Goal: Information Seeking & Learning: Check status

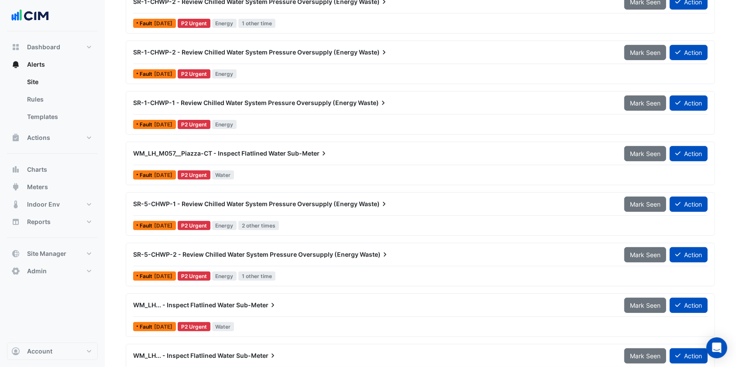
scroll to position [291, 0]
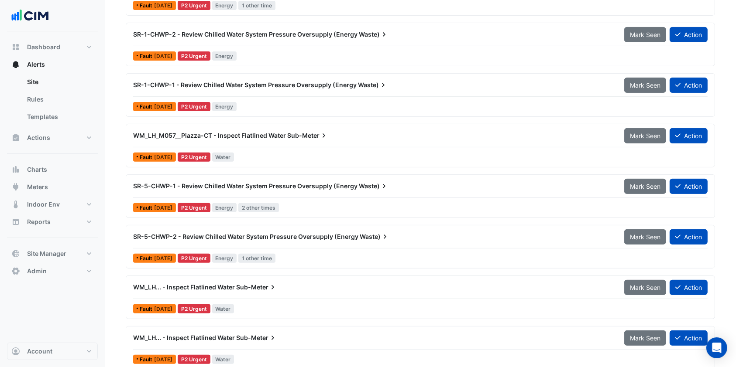
click at [256, 138] on div "WM_LH_M057__Piazza-CT - Inspect Flatlined Water Sub-Meter" at bounding box center [373, 135] width 480 height 9
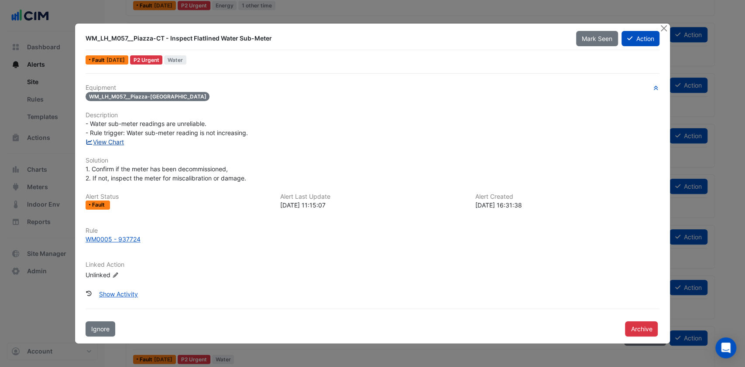
click at [120, 140] on link "View Chart" at bounding box center [105, 141] width 39 height 7
click at [663, 26] on button "Close" at bounding box center [663, 28] width 9 height 9
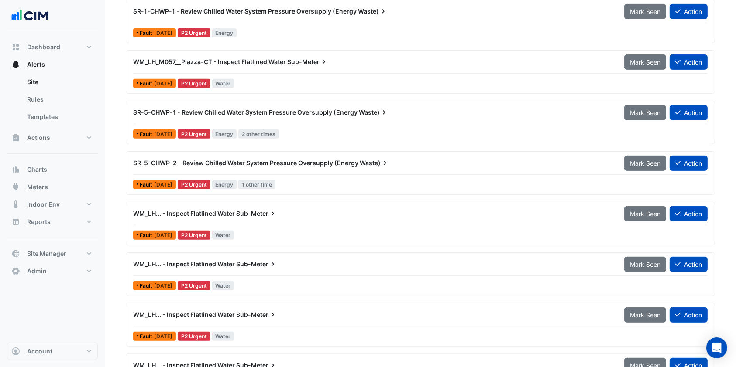
scroll to position [407, 0]
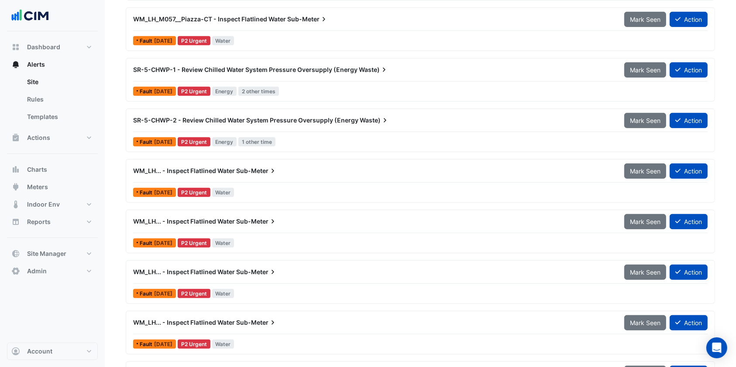
drag, startPoint x: 277, startPoint y: 176, endPoint x: 276, endPoint y: 180, distance: 4.6
click at [276, 180] on div "WM_LH... - Inspect Flatlined Water Sub-Meter Mark Seen Action" at bounding box center [420, 173] width 574 height 20
click at [237, 175] on div "WM_LH... - Inspect Flatlined Water Sub-Meter" at bounding box center [373, 171] width 491 height 16
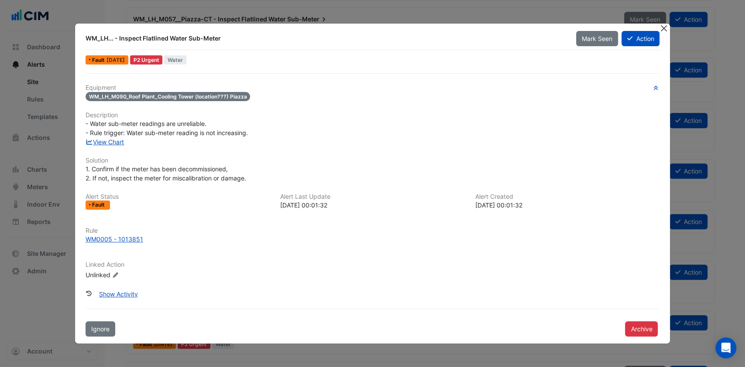
click at [667, 28] on button "Close" at bounding box center [663, 28] width 9 height 9
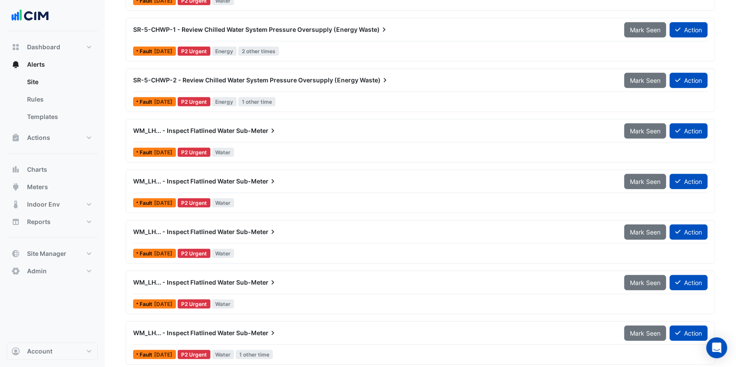
scroll to position [465, 0]
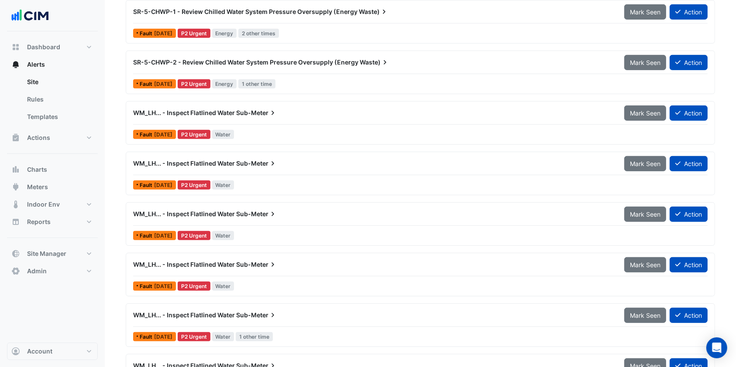
click at [168, 266] on span "WM_LH... - Inspect Flatlined Water" at bounding box center [184, 264] width 102 height 7
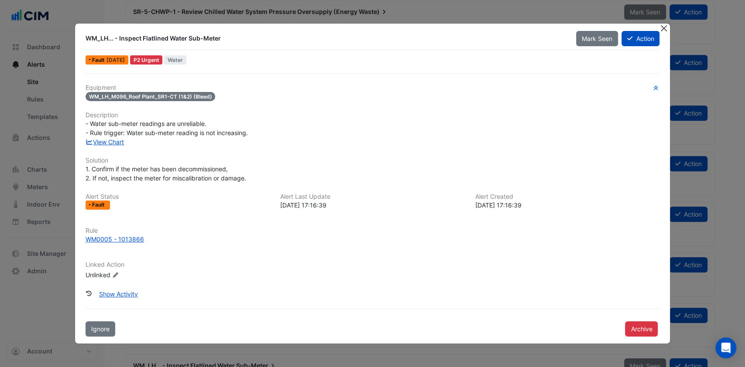
click at [665, 29] on button "Close" at bounding box center [663, 28] width 9 height 9
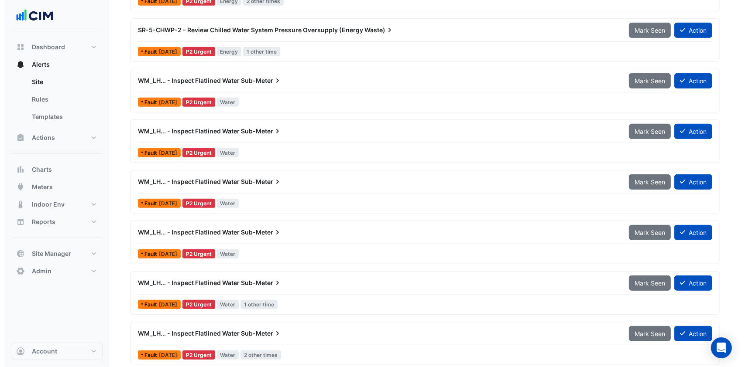
scroll to position [523, 0]
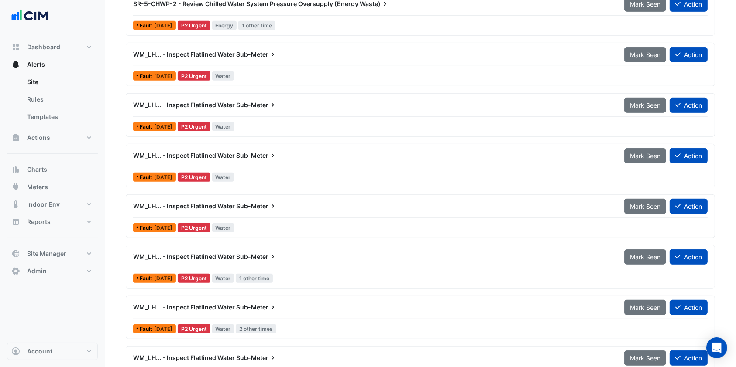
click at [186, 308] on span "WM_LH... - Inspect Flatlined Water" at bounding box center [184, 307] width 102 height 7
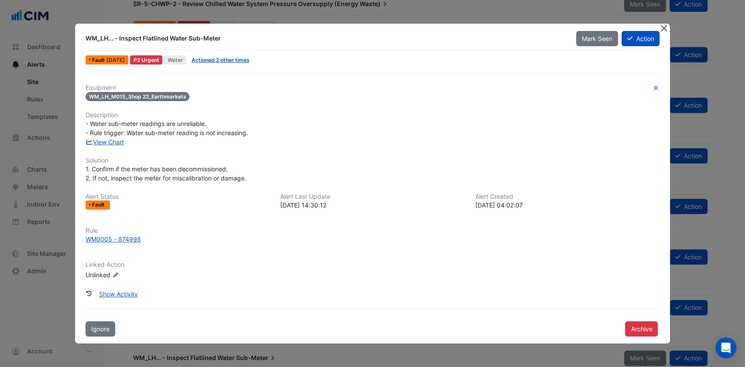
click at [666, 30] on button "Close" at bounding box center [663, 28] width 9 height 9
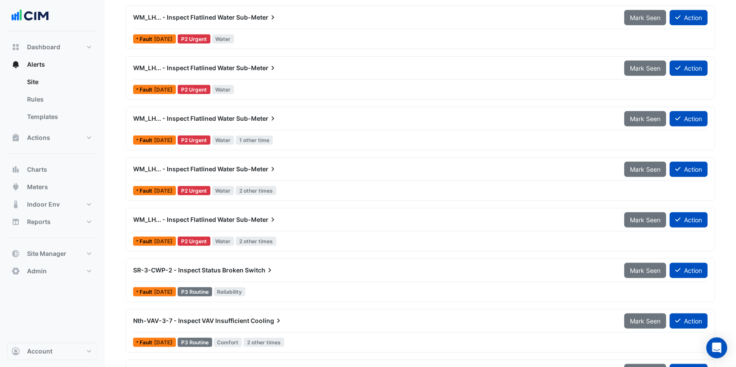
scroll to position [645, 0]
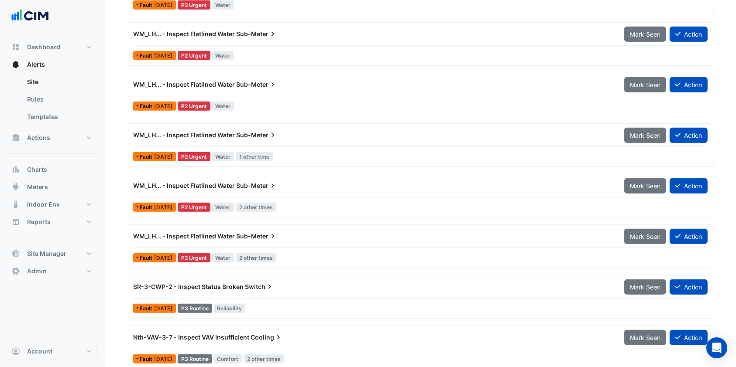
click at [182, 230] on div "WM_LH... - Inspect Flatlined Water Sub-Meter" at bounding box center [373, 237] width 491 height 16
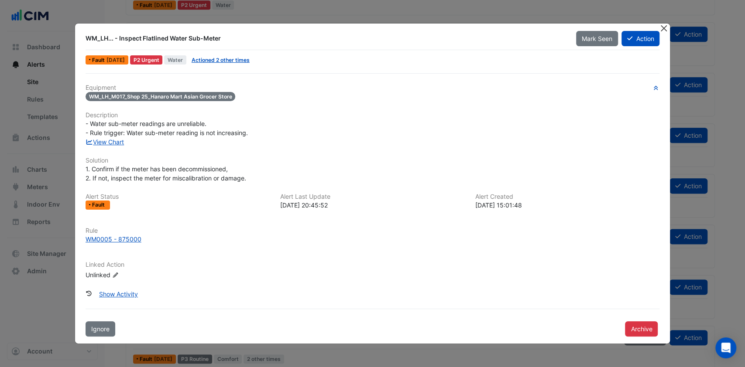
click at [664, 25] on button "Close" at bounding box center [663, 28] width 9 height 9
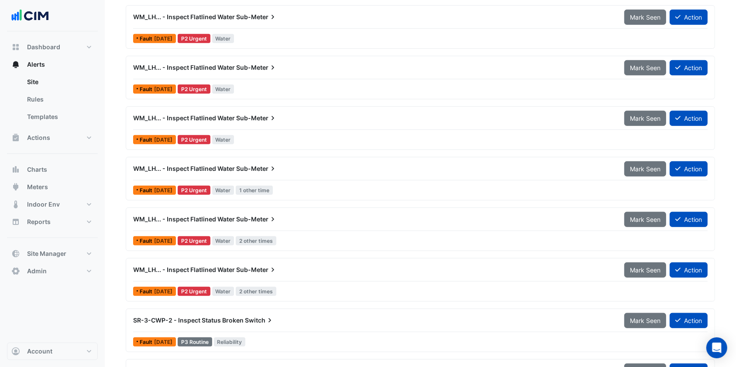
scroll to position [587, 0]
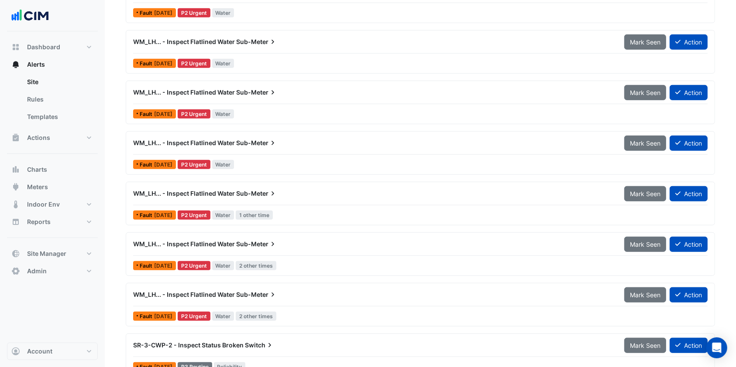
click at [202, 136] on div "WM_LH... - Inspect Flatlined Water Sub-Meter" at bounding box center [373, 143] width 491 height 16
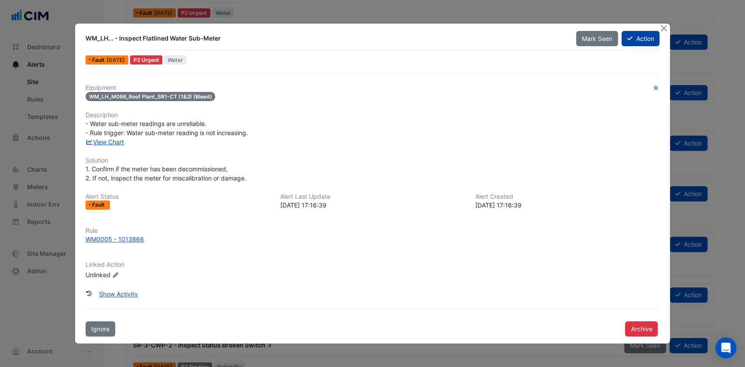
drag, startPoint x: 664, startPoint y: 27, endPoint x: 641, endPoint y: 30, distance: 23.3
click at [663, 27] on button "Close" at bounding box center [663, 28] width 9 height 9
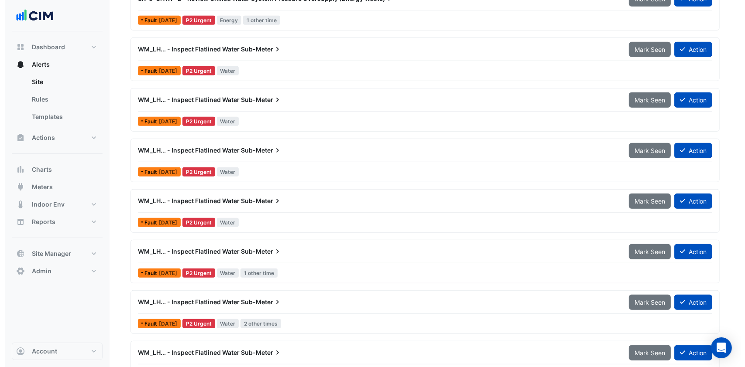
scroll to position [471, 0]
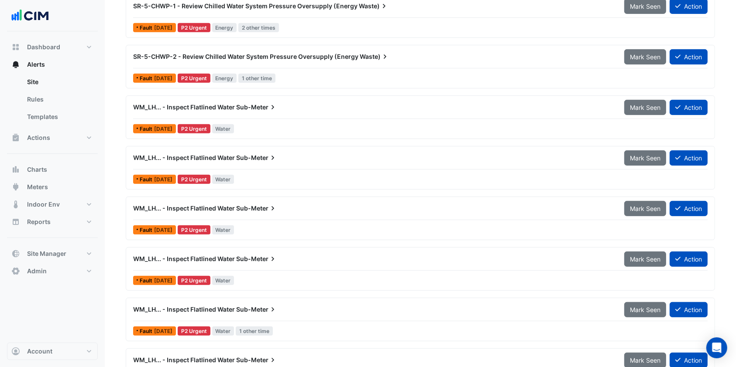
click at [181, 105] on span "WM_LH... - Inspect Flatlined Water" at bounding box center [184, 106] width 102 height 7
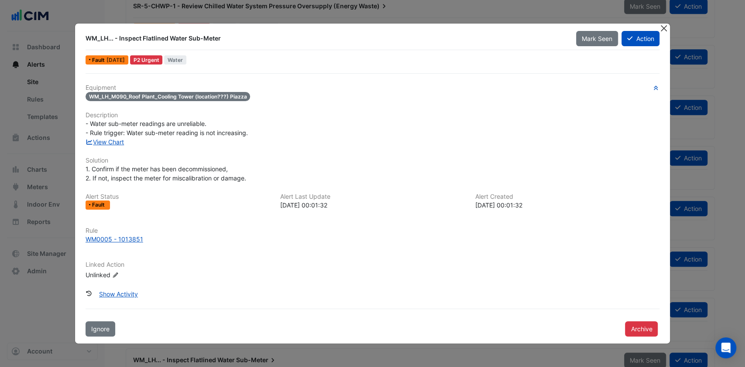
click at [665, 30] on button "Close" at bounding box center [663, 28] width 9 height 9
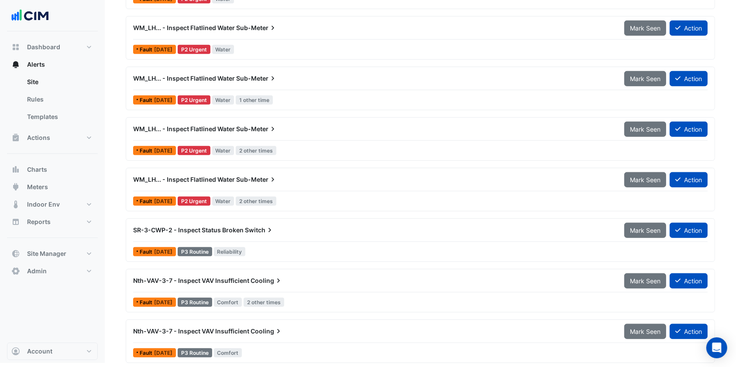
scroll to position [703, 0]
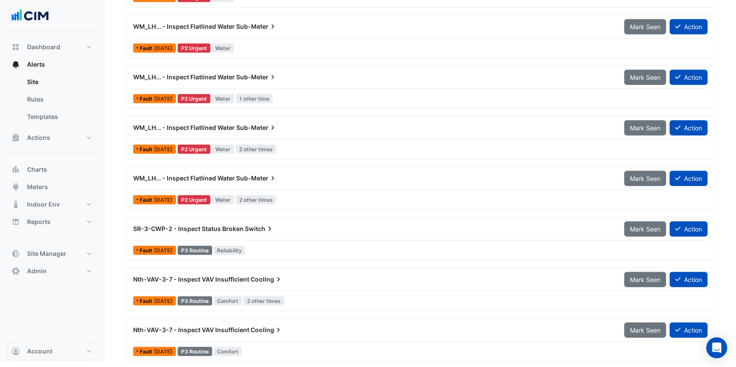
click at [183, 178] on span "WM_LH... - Inspect Flatlined Water" at bounding box center [184, 177] width 102 height 7
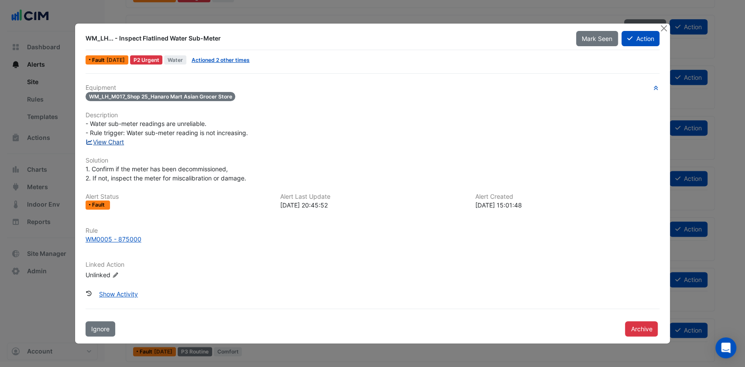
click at [115, 144] on link "View Chart" at bounding box center [105, 141] width 39 height 7
click at [660, 31] on button "Close" at bounding box center [663, 28] width 9 height 9
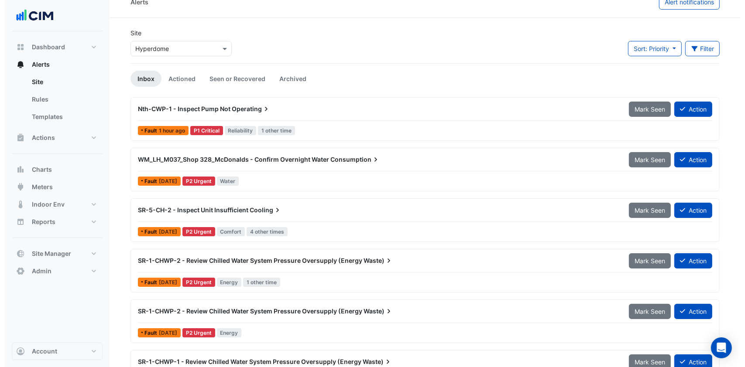
scroll to position [5, 0]
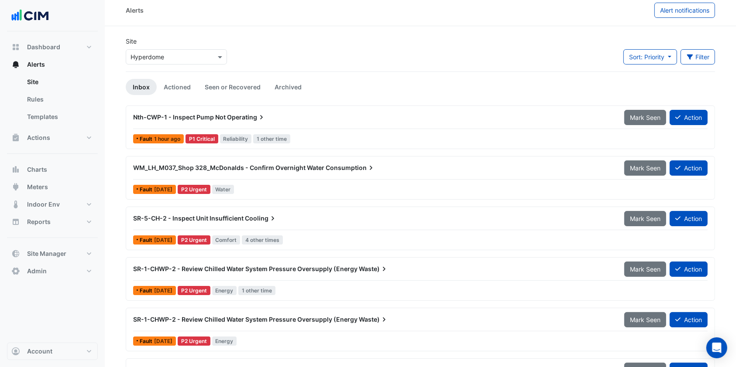
click at [278, 167] on span "WM_LH_M037_Shop 328_McDonalds - Confirm Overnight Water" at bounding box center [228, 167] width 191 height 7
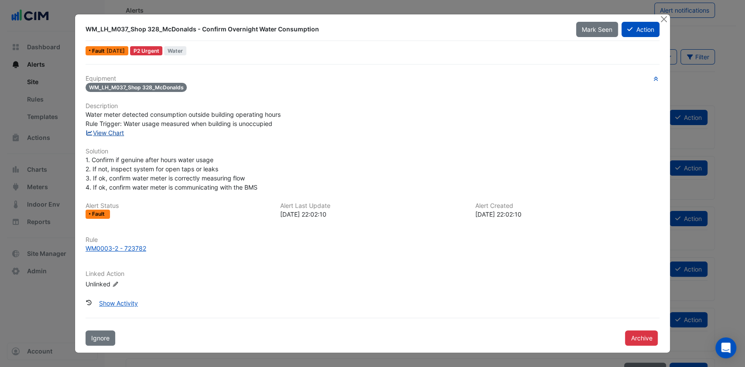
click at [111, 132] on link "View Chart" at bounding box center [105, 132] width 39 height 7
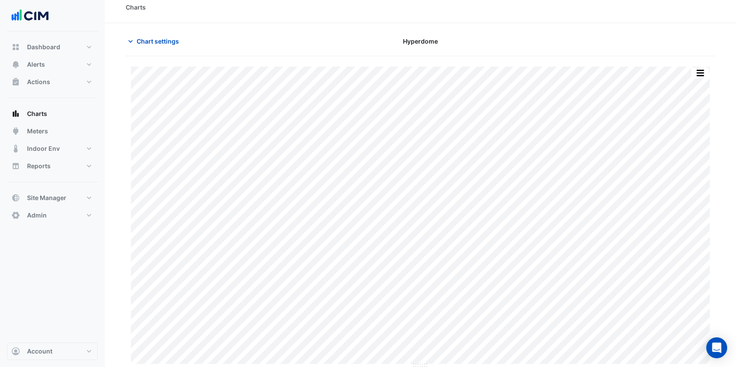
scroll to position [9, 0]
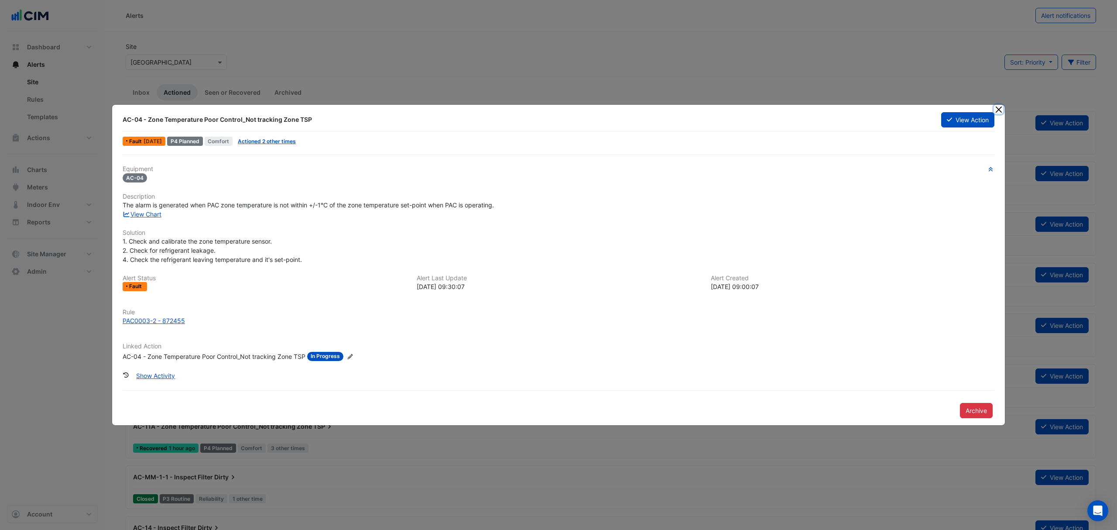
click at [994, 108] on button "Close" at bounding box center [998, 109] width 9 height 9
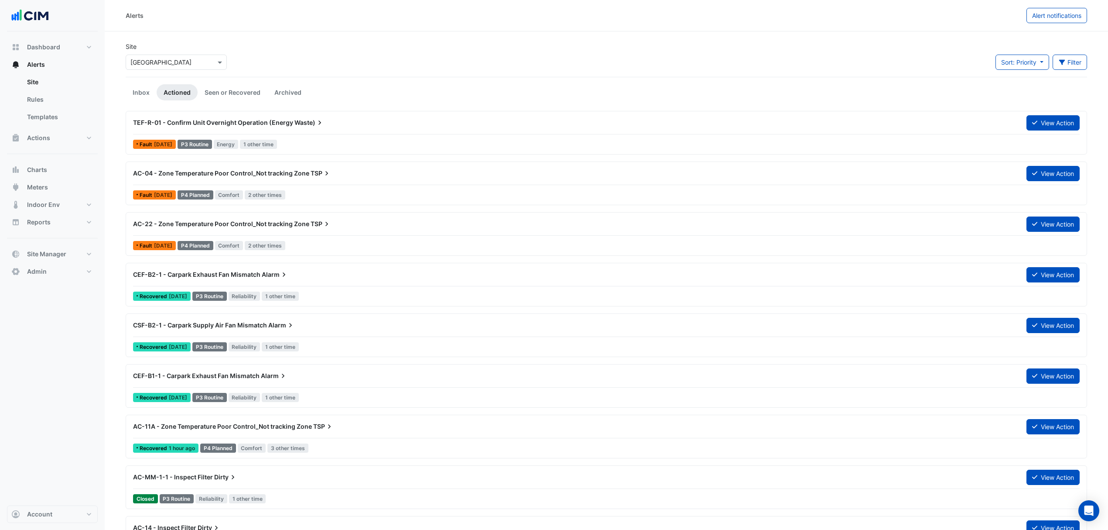
click at [227, 123] on span "TEF-R-01 - Confirm Unit Overnight Operation (Energy" at bounding box center [213, 122] width 160 height 7
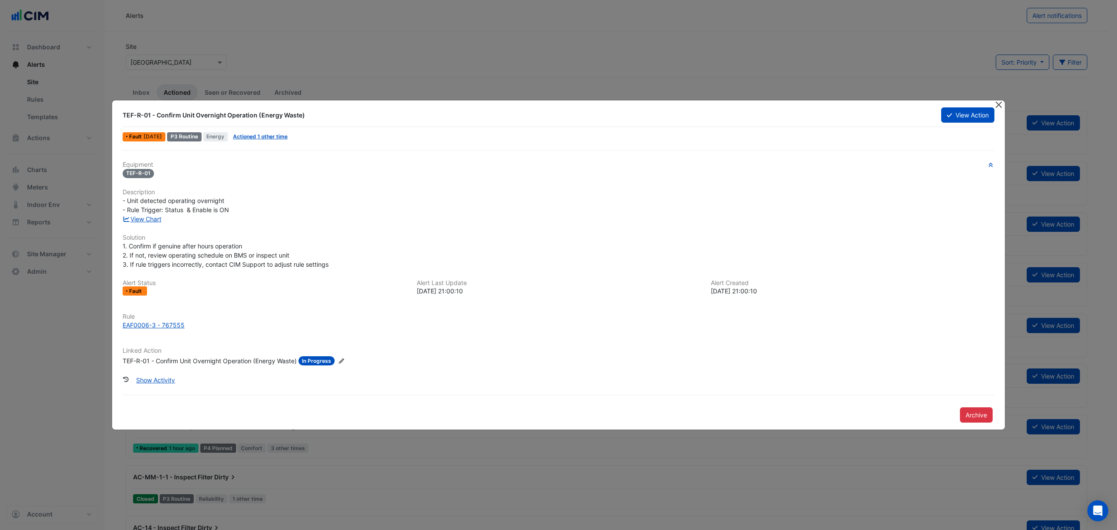
click at [1000, 105] on button "Close" at bounding box center [998, 104] width 9 height 9
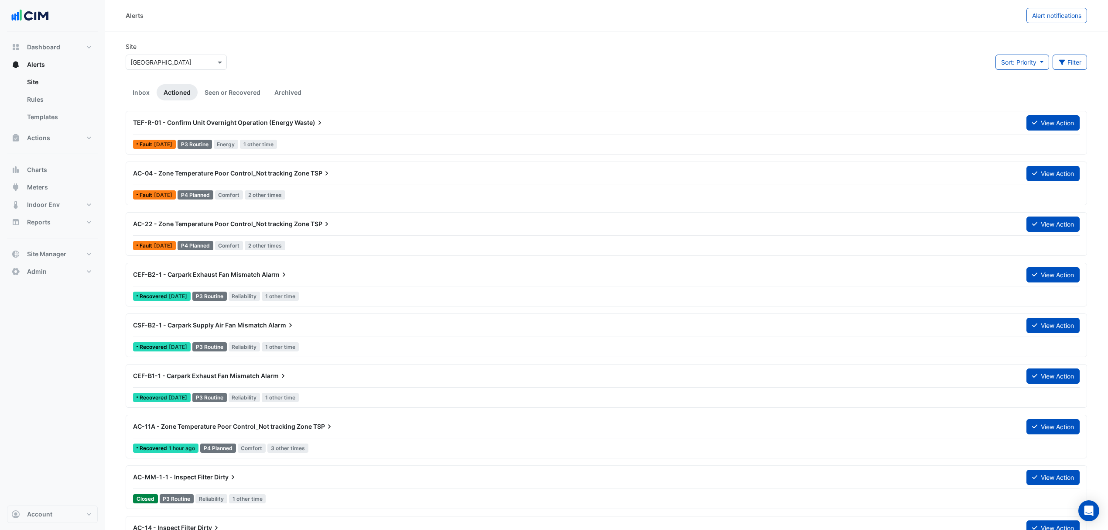
click at [208, 59] on div at bounding box center [176, 62] width 100 height 10
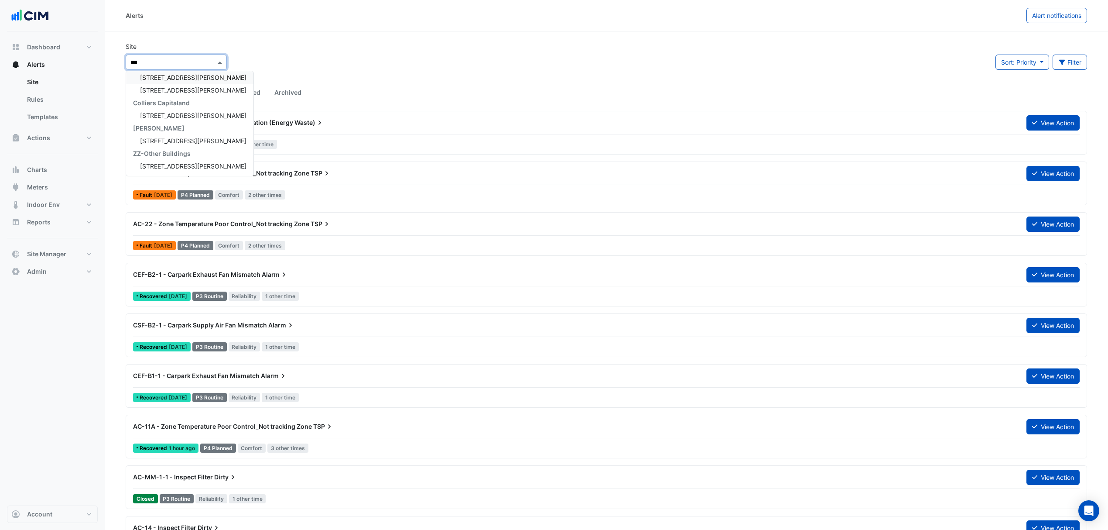
scroll to position [16, 0]
type input "*****"
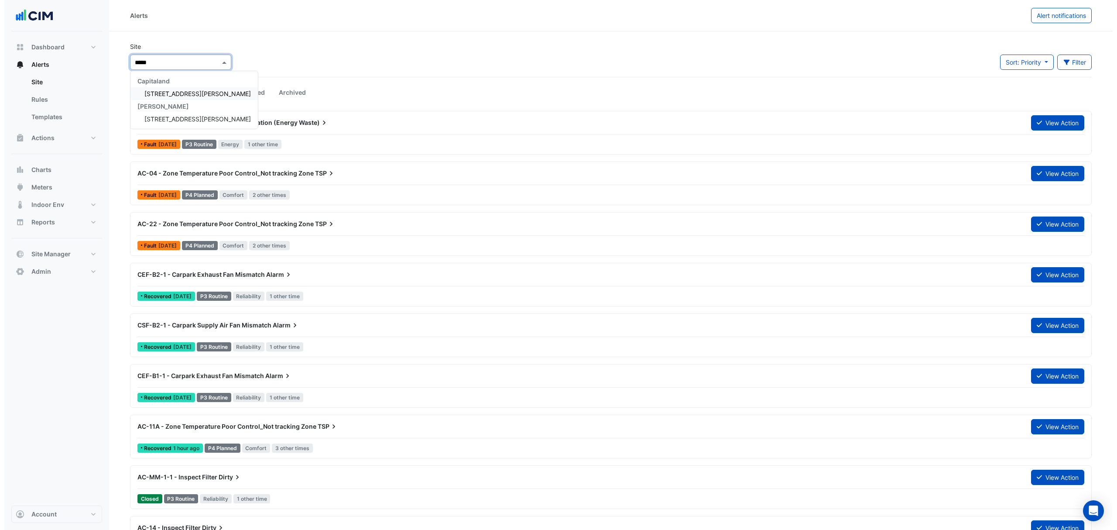
scroll to position [0, 0]
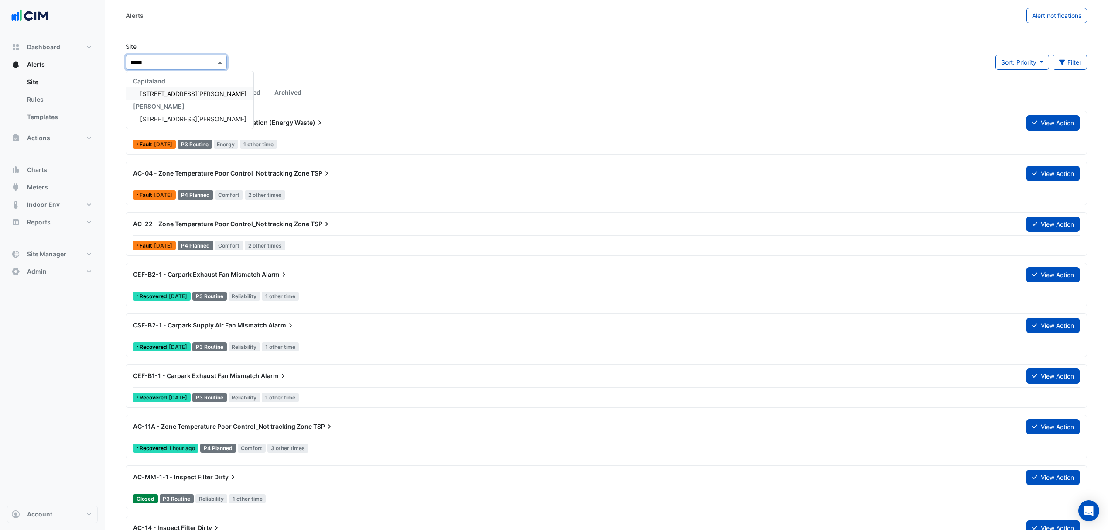
click at [168, 94] on span "[STREET_ADDRESS][PERSON_NAME]" at bounding box center [193, 93] width 106 height 7
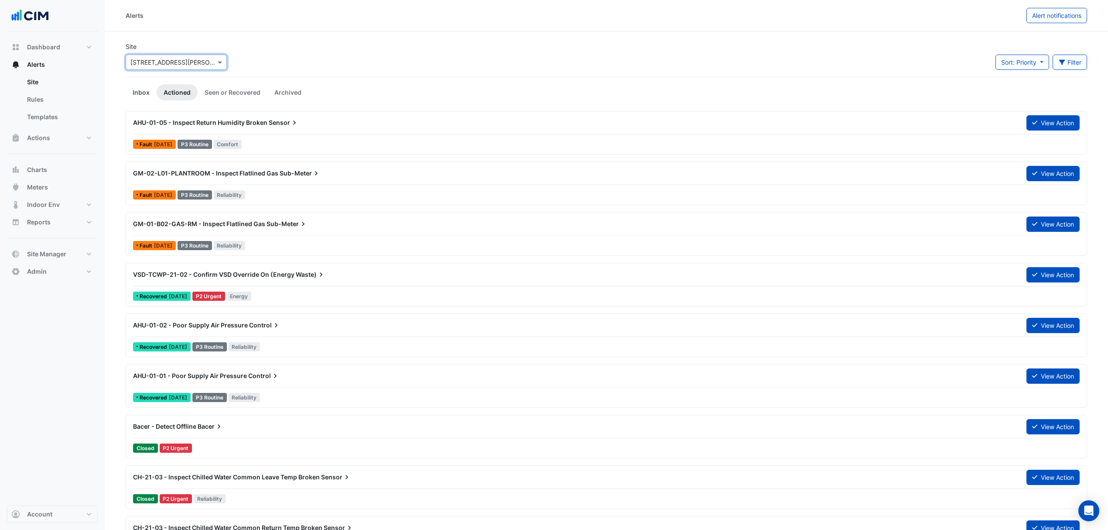
click at [137, 93] on link "Inbox" at bounding box center [141, 92] width 31 height 16
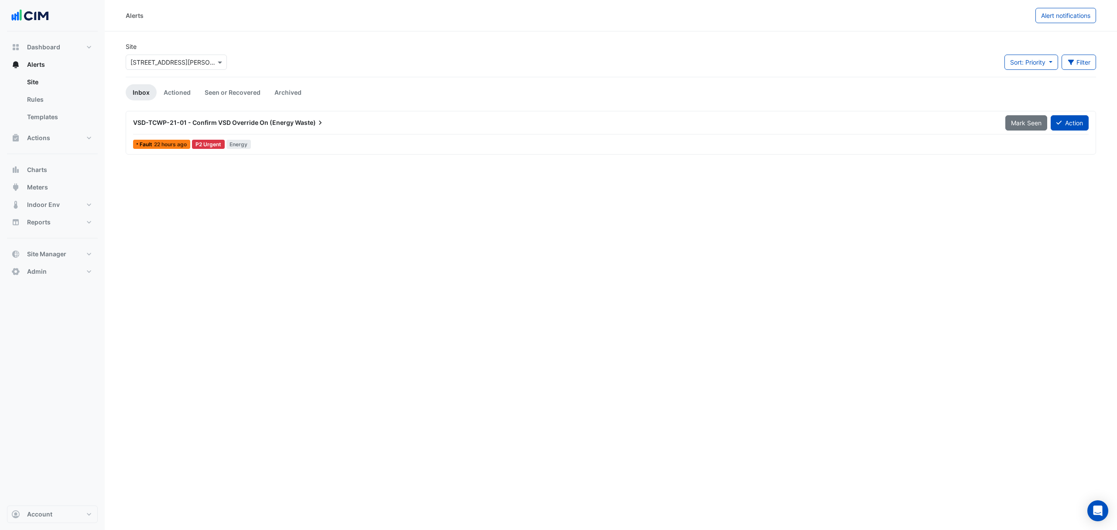
click at [233, 126] on span "VSD-TCWP-21-01 - Confirm VSD Override On (Energy" at bounding box center [213, 122] width 161 height 7
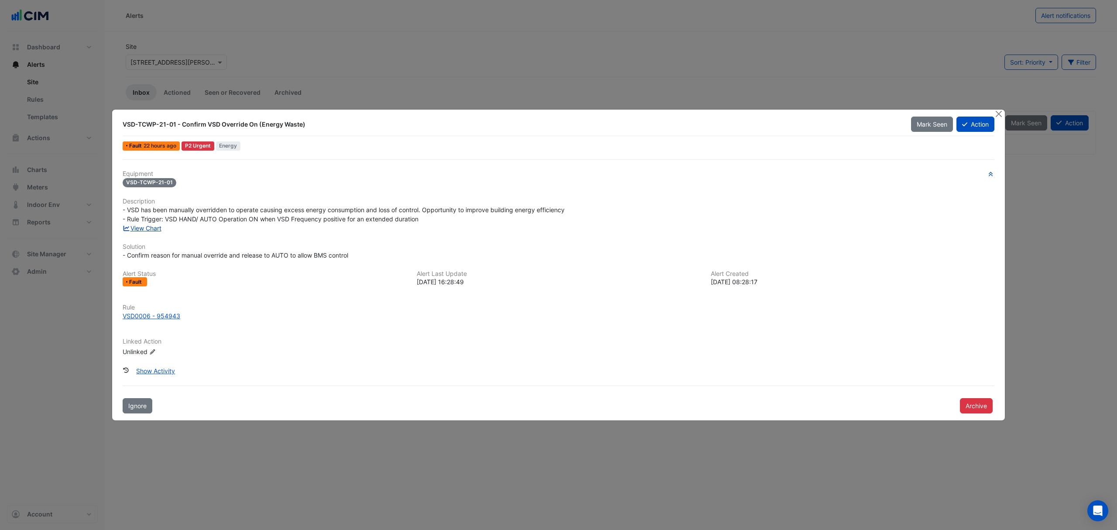
click at [147, 226] on link "View Chart" at bounding box center [142, 227] width 39 height 7
